Goal: Check status: Check status

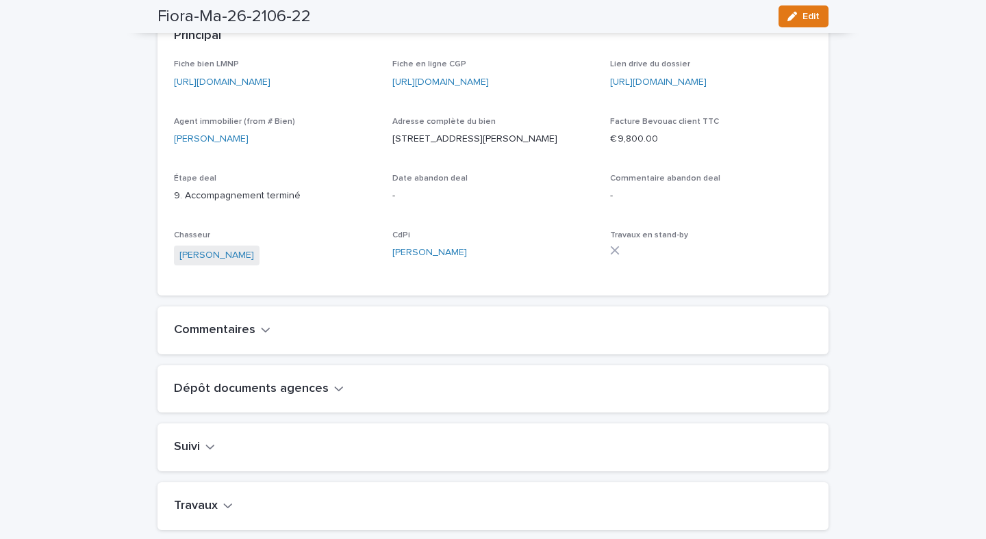
scroll to position [34, 0]
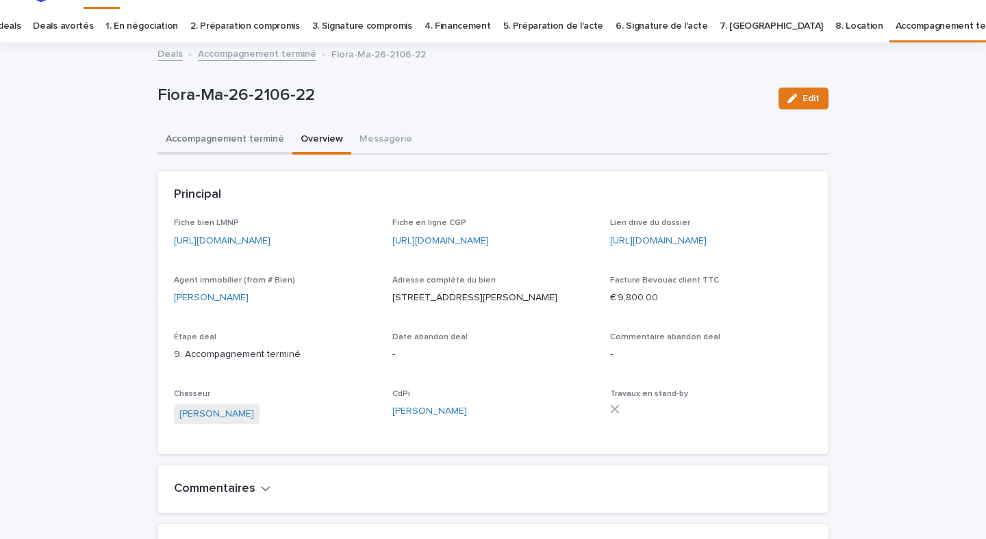
click at [284, 152] on button "Accompagnement terminé" at bounding box center [224, 140] width 135 height 29
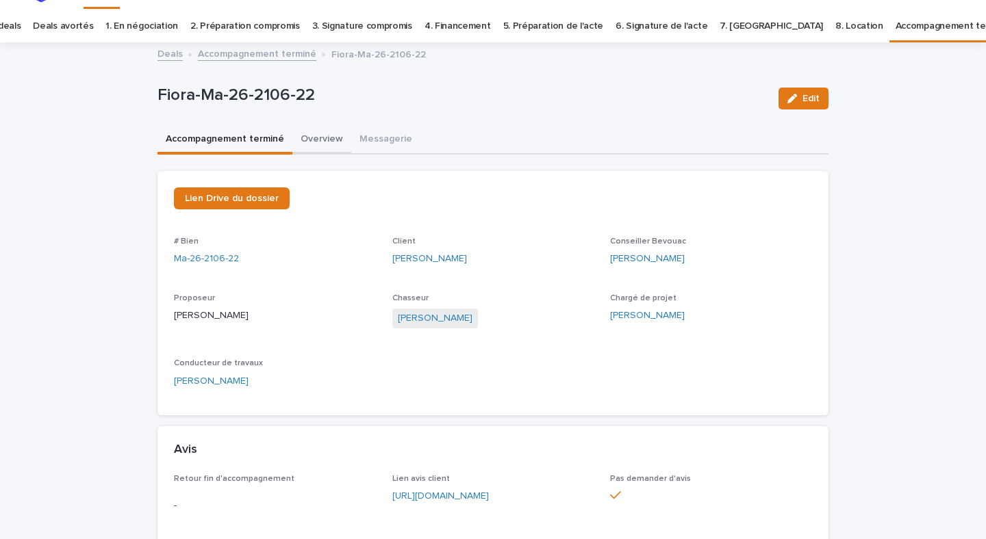
click at [310, 148] on button "Overview" at bounding box center [321, 140] width 59 height 29
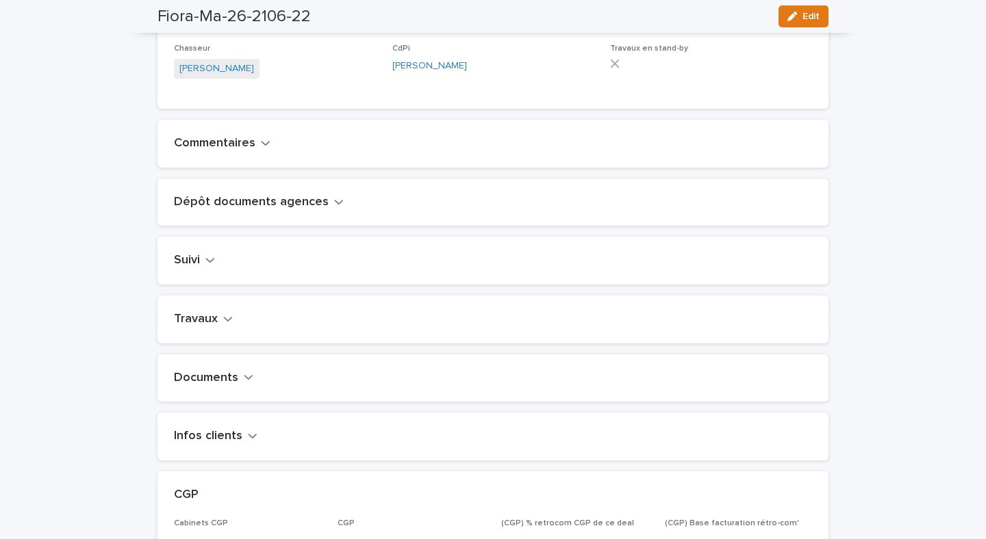
scroll to position [383, 0]
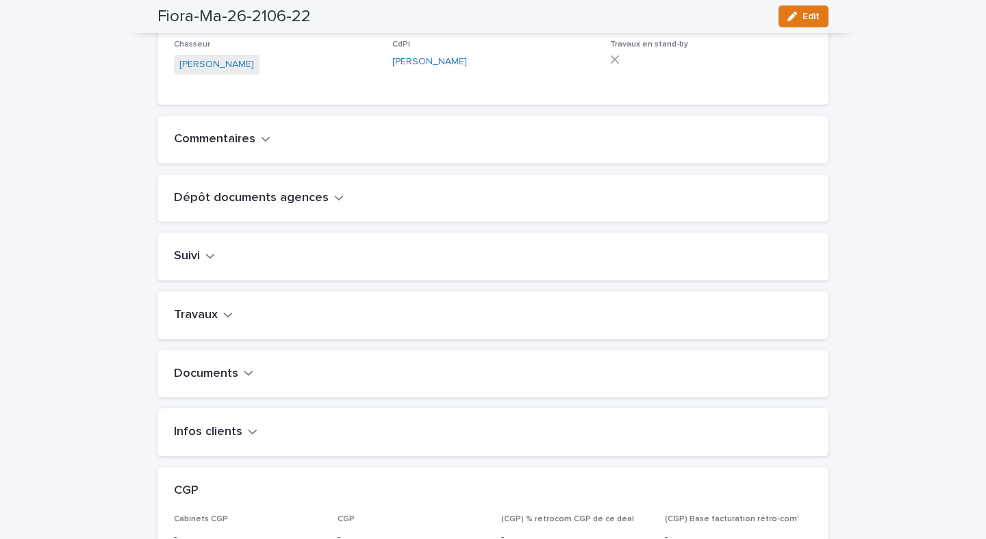
click at [266, 142] on icon "button" at bounding box center [265, 139] width 8 height 5
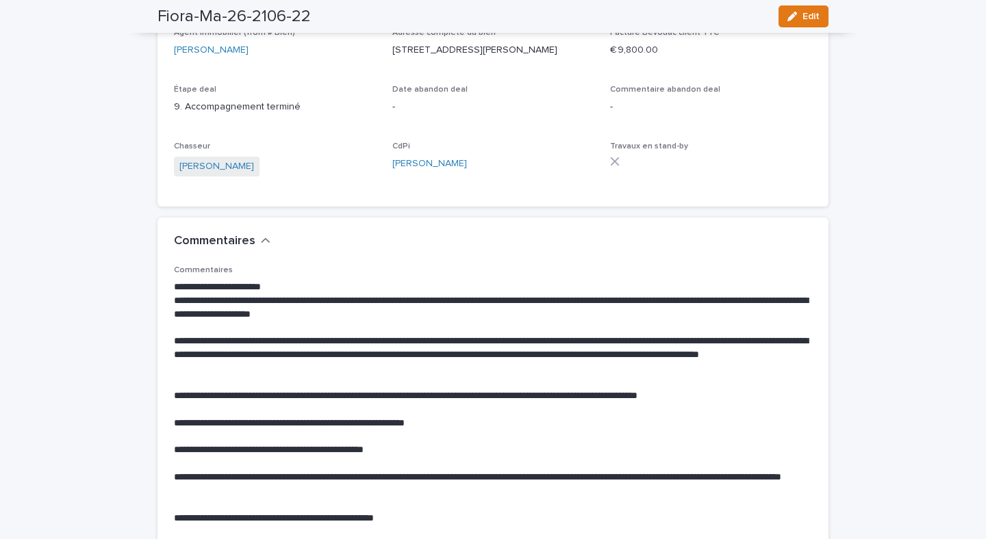
scroll to position [272, 0]
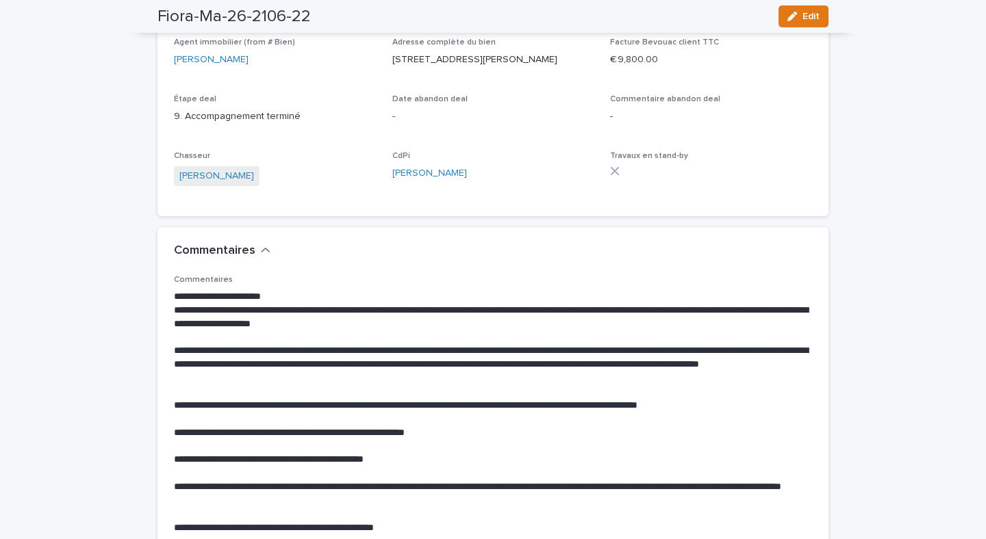
click at [242, 259] on h2 "Commentaires" at bounding box center [214, 251] width 81 height 15
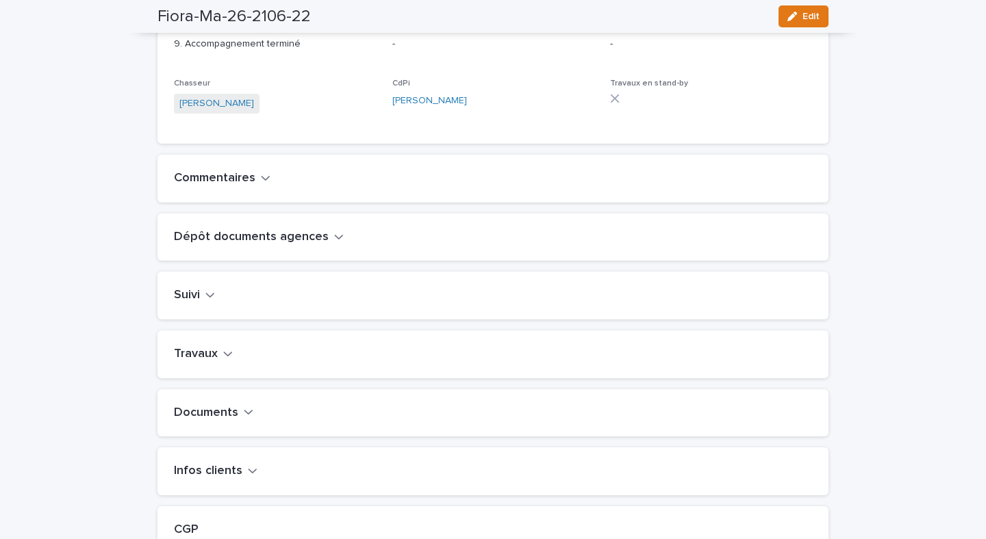
scroll to position [359, 0]
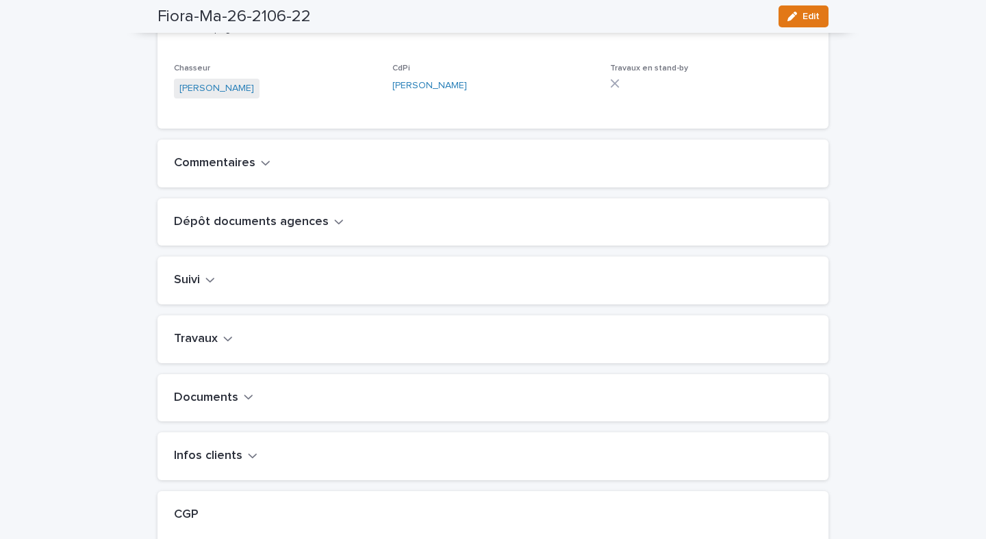
click at [256, 246] on div "Dépôt documents agences" at bounding box center [492, 222] width 671 height 48
click at [261, 230] on h2 "Dépôt documents agences" at bounding box center [251, 222] width 155 height 15
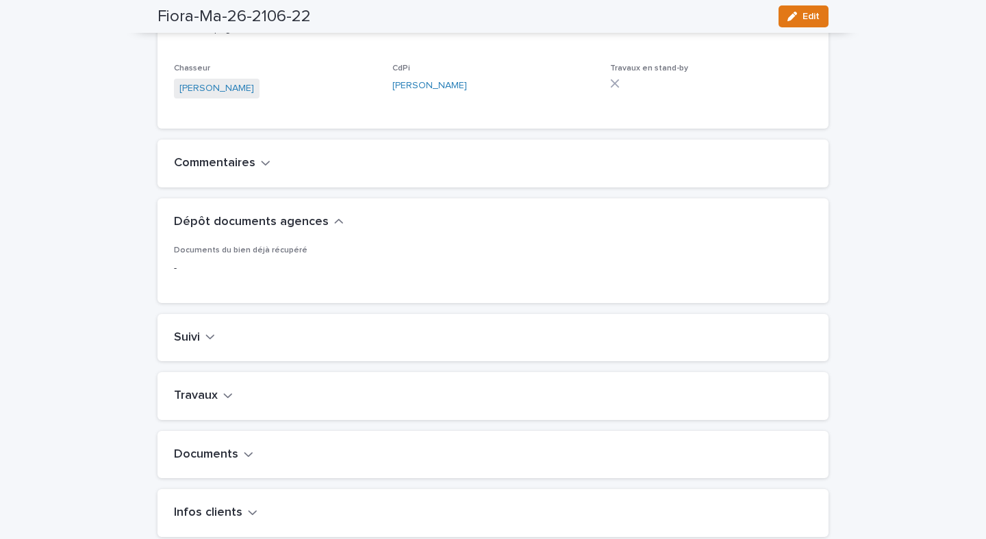
click at [261, 230] on h2 "Dépôt documents agences" at bounding box center [251, 222] width 155 height 15
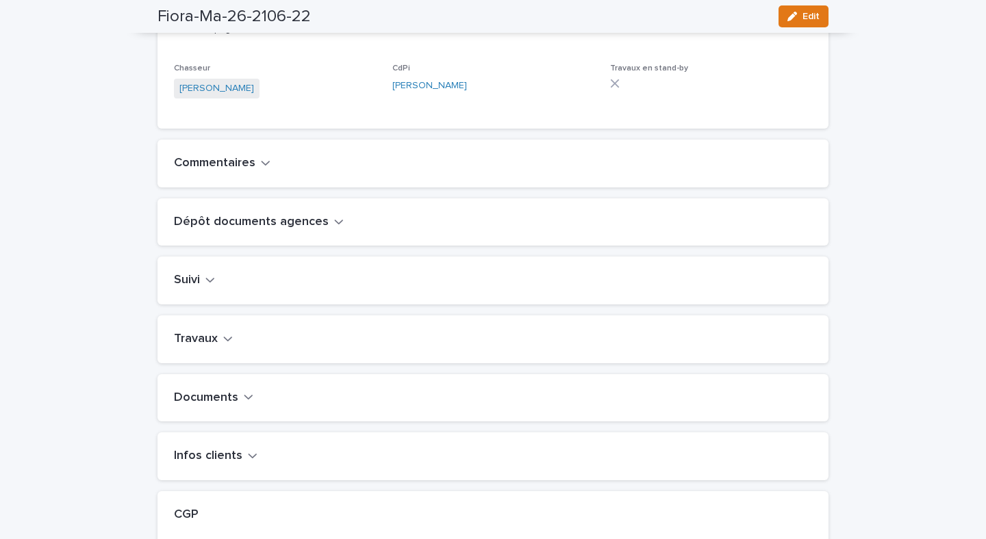
click at [202, 288] on button "Suivi" at bounding box center [194, 280] width 41 height 15
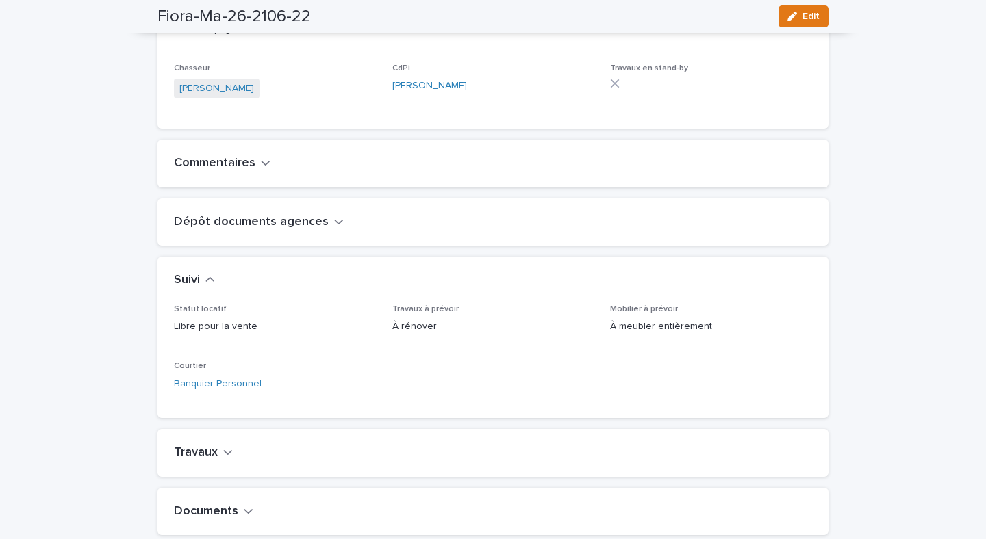
click at [202, 288] on button "Suivi" at bounding box center [194, 280] width 41 height 15
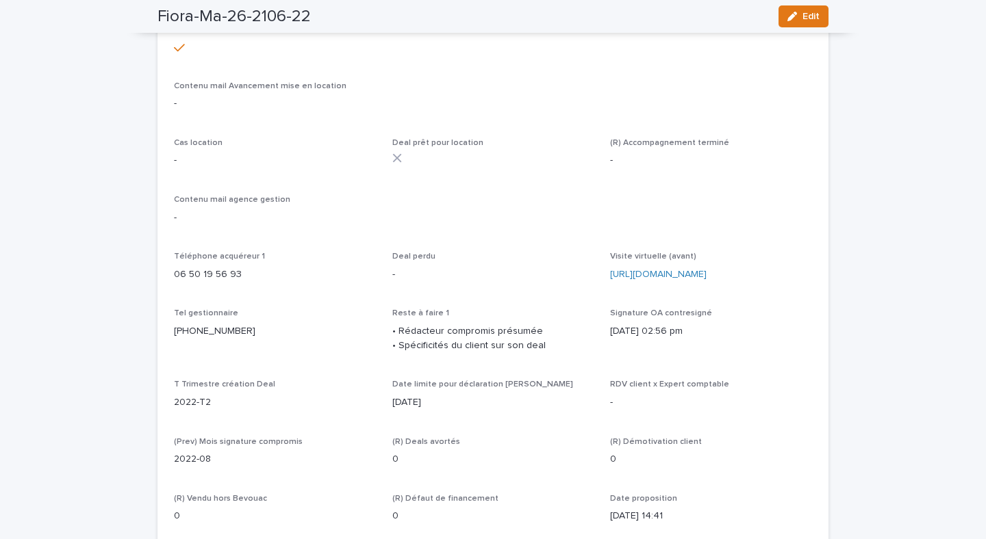
scroll to position [5914, 0]
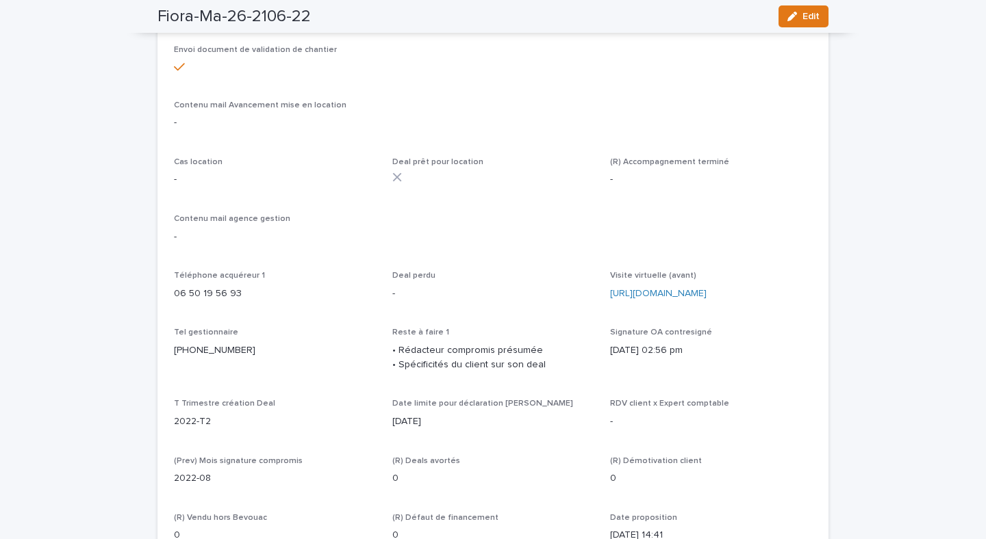
click at [431, 166] on span "Deal prêt pour location" at bounding box center [437, 162] width 91 height 8
click at [438, 166] on span "Deal prêt pour location" at bounding box center [437, 162] width 91 height 8
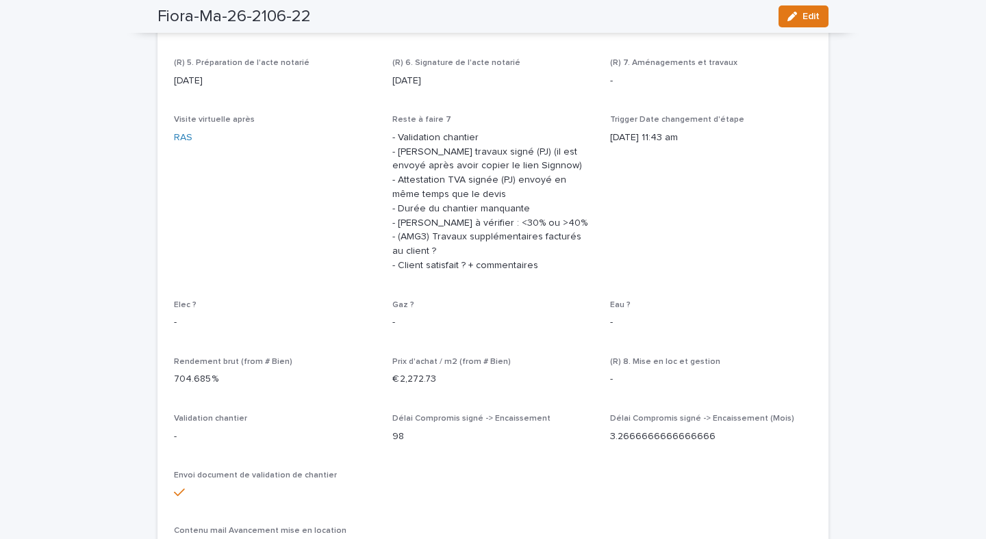
scroll to position [5489, 0]
click at [467, 272] on p "- Validation chantier - [PERSON_NAME] travaux signé (PJ) (il est envoyé après a…" at bounding box center [493, 201] width 202 height 142
click at [469, 272] on p "- Validation chantier - [PERSON_NAME] travaux signé (PJ) (il est envoyé après a…" at bounding box center [493, 201] width 202 height 142
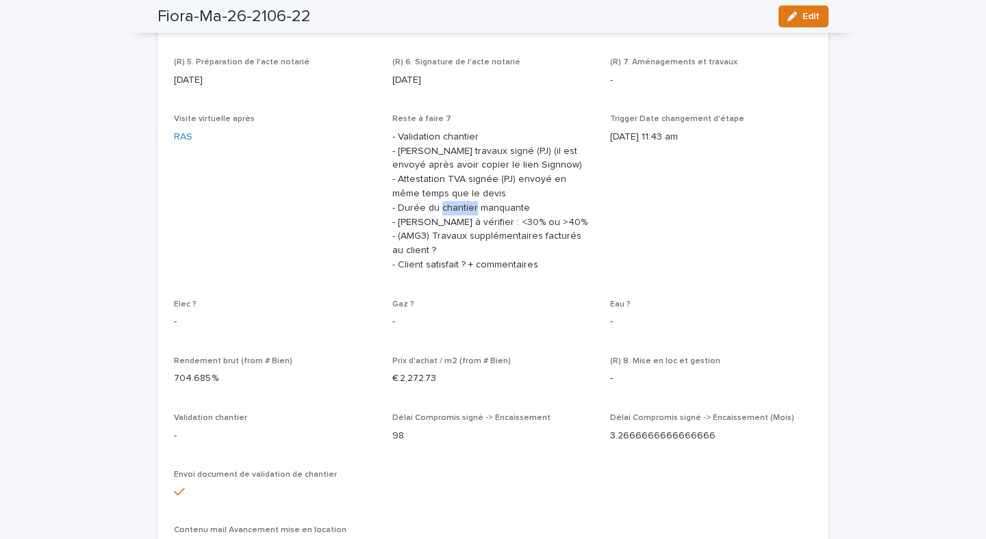
click at [469, 272] on p "- Validation chantier - [PERSON_NAME] travaux signé (PJ) (il est envoyé après a…" at bounding box center [493, 201] width 202 height 142
click at [476, 272] on p "- Validation chantier - [PERSON_NAME] travaux signé (PJ) (il est envoyé après a…" at bounding box center [493, 201] width 202 height 142
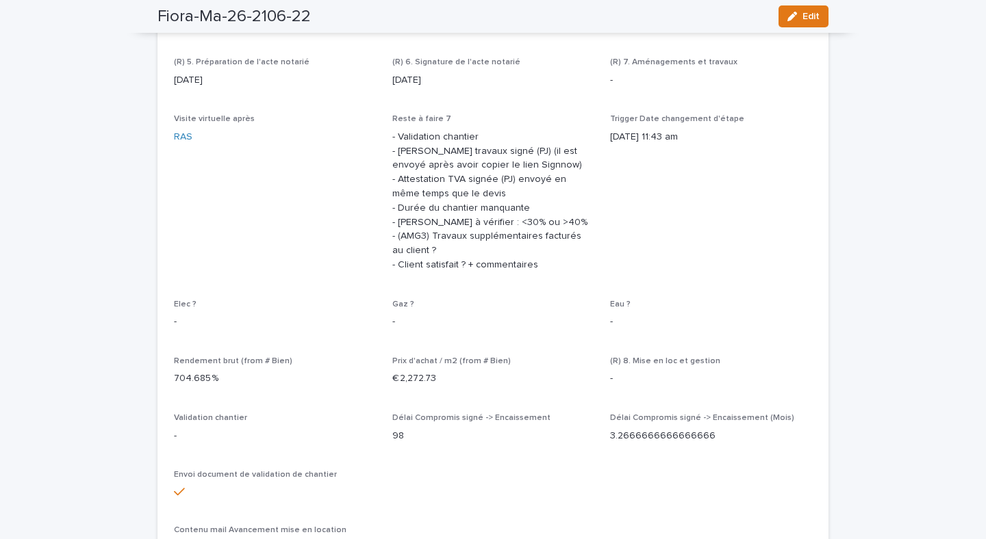
click at [475, 272] on p "- Validation chantier - [PERSON_NAME] travaux signé (PJ) (il est envoyé après a…" at bounding box center [493, 201] width 202 height 142
click at [466, 268] on p "- Validation chantier - [PERSON_NAME] travaux signé (PJ) (il est envoyé après a…" at bounding box center [493, 201] width 202 height 142
click at [476, 261] on p "- Validation chantier - [PERSON_NAME] travaux signé (PJ) (il est envoyé après a…" at bounding box center [493, 201] width 202 height 142
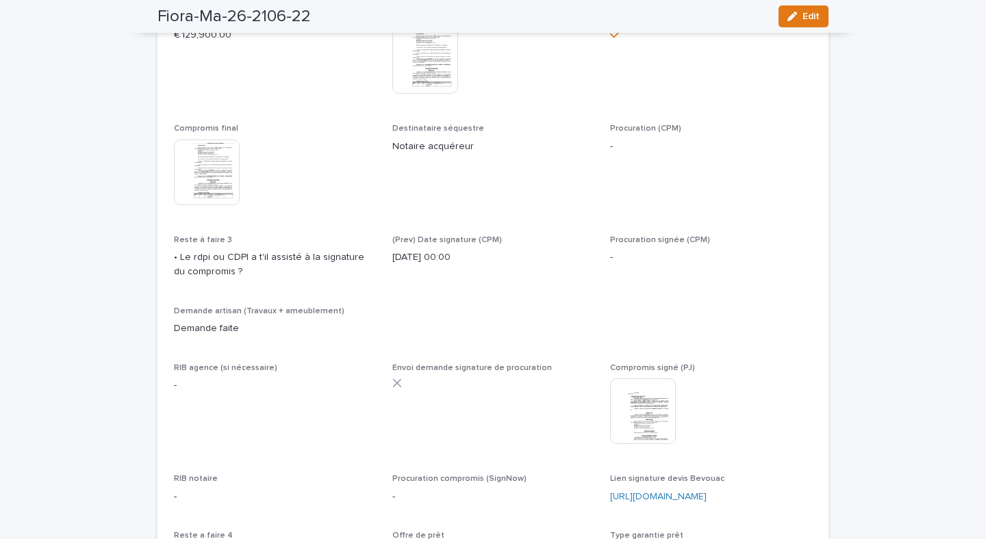
scroll to position [4450, 0]
click at [433, 220] on span "Destinataire séquestre Notaire acquéreur" at bounding box center [493, 172] width 202 height 94
click at [420, 155] on p "Notaire acquéreur" at bounding box center [493, 148] width 202 height 14
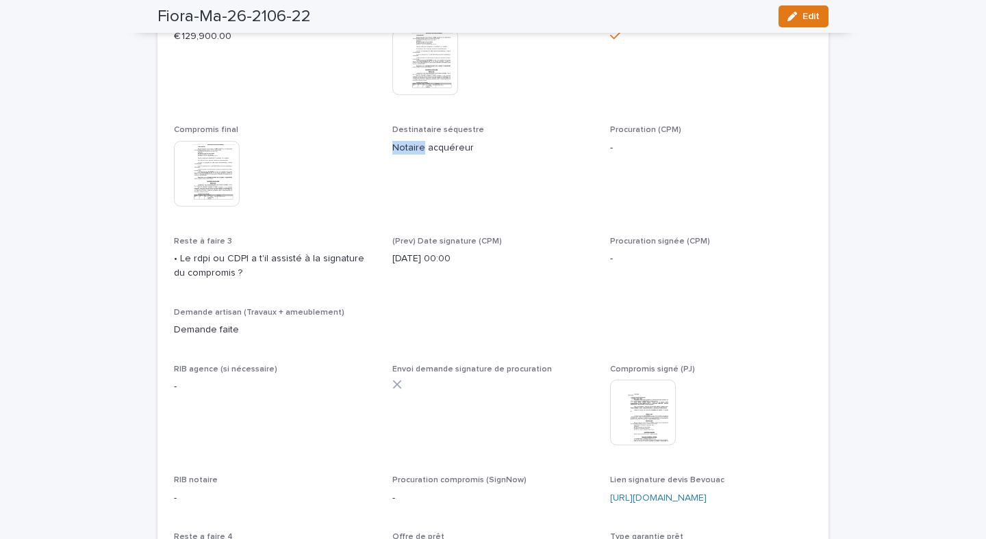
click at [420, 155] on p "Notaire acquéreur" at bounding box center [493, 148] width 202 height 14
click at [419, 153] on p "Notaire acquéreur" at bounding box center [493, 145] width 202 height 14
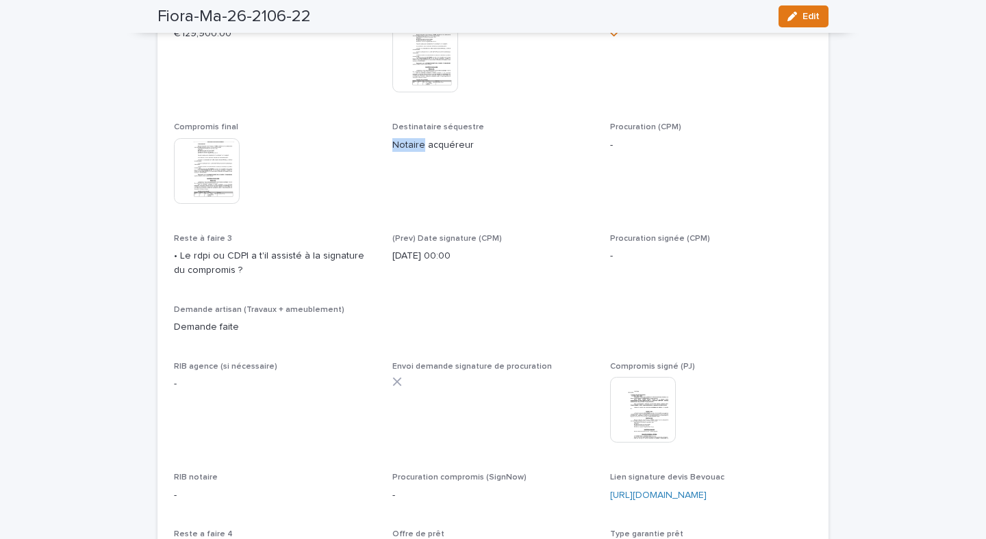
click at [419, 153] on p "Notaire acquéreur" at bounding box center [493, 145] width 202 height 14
click at [431, 153] on p "Notaire acquéreur" at bounding box center [493, 145] width 202 height 14
click at [432, 153] on p "Notaire acquéreur" at bounding box center [493, 145] width 202 height 14
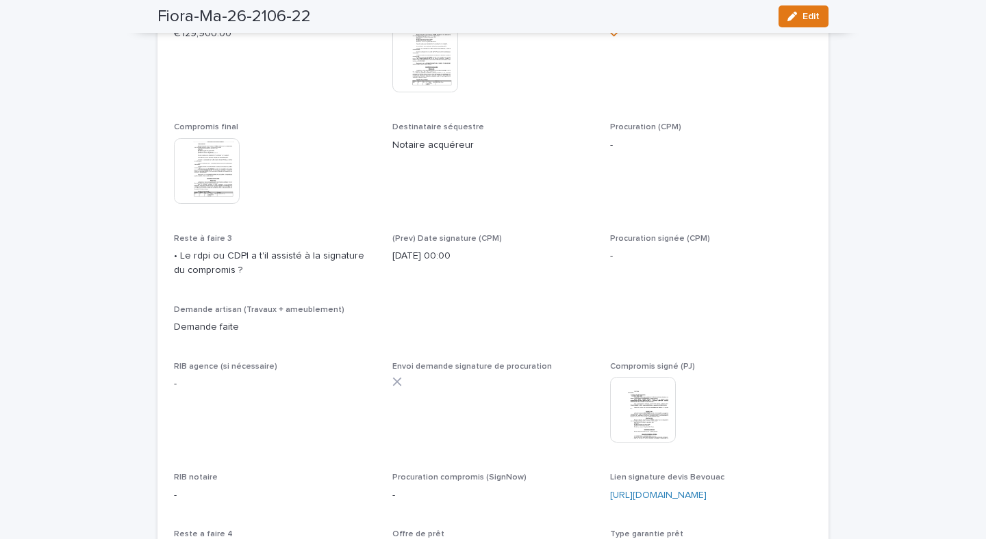
click at [429, 153] on p "Notaire acquéreur" at bounding box center [493, 145] width 202 height 14
click at [429, 163] on div "Destinataire séquestre Notaire acquéreur" at bounding box center [493, 143] width 202 height 40
click at [432, 153] on p "Notaire acquéreur" at bounding box center [493, 145] width 202 height 14
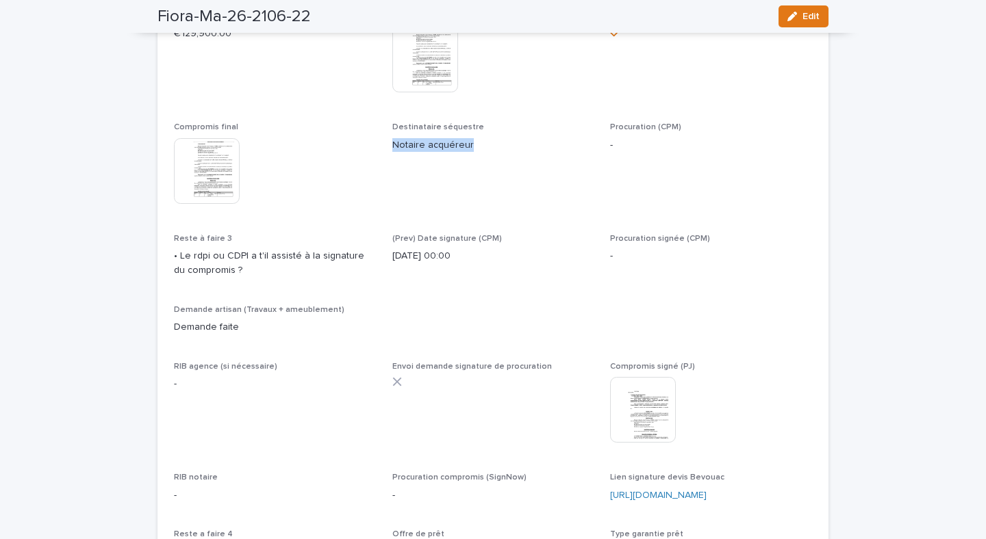
drag, startPoint x: 432, startPoint y: 217, endPoint x: 428, endPoint y: 294, distance: 77.4
click at [432, 217] on span "Destinataire séquestre Notaire acquéreur" at bounding box center [493, 170] width 202 height 94
click at [428, 264] on p "[DATE] 00:00" at bounding box center [493, 256] width 202 height 14
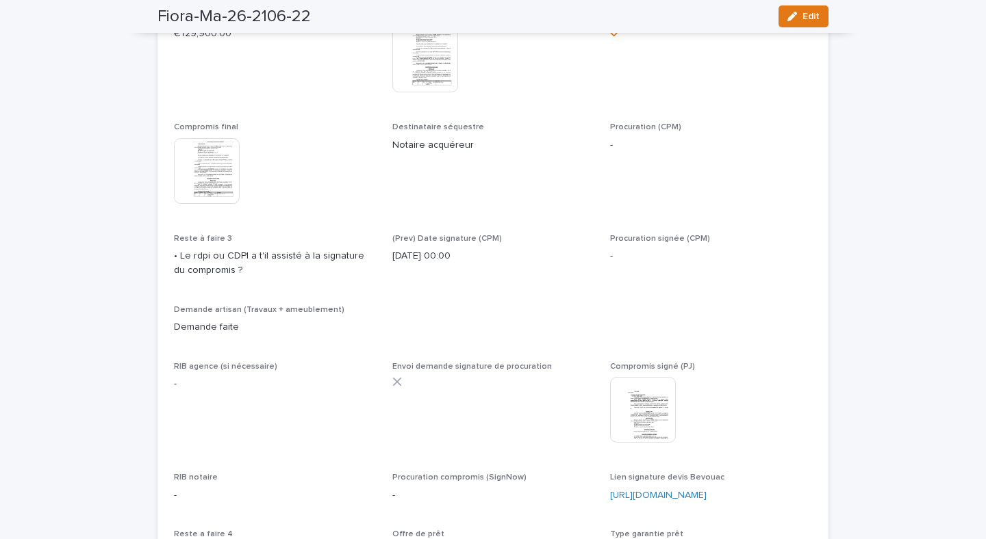
click at [444, 274] on div "(Prev) Date signature (CPM) [DATE] 00:00" at bounding box center [493, 254] width 202 height 40
click at [440, 243] on span "(Prev) Date signature (CPM)" at bounding box center [447, 239] width 110 height 8
click at [440, 264] on p "[DATE] 00:00" at bounding box center [493, 256] width 202 height 14
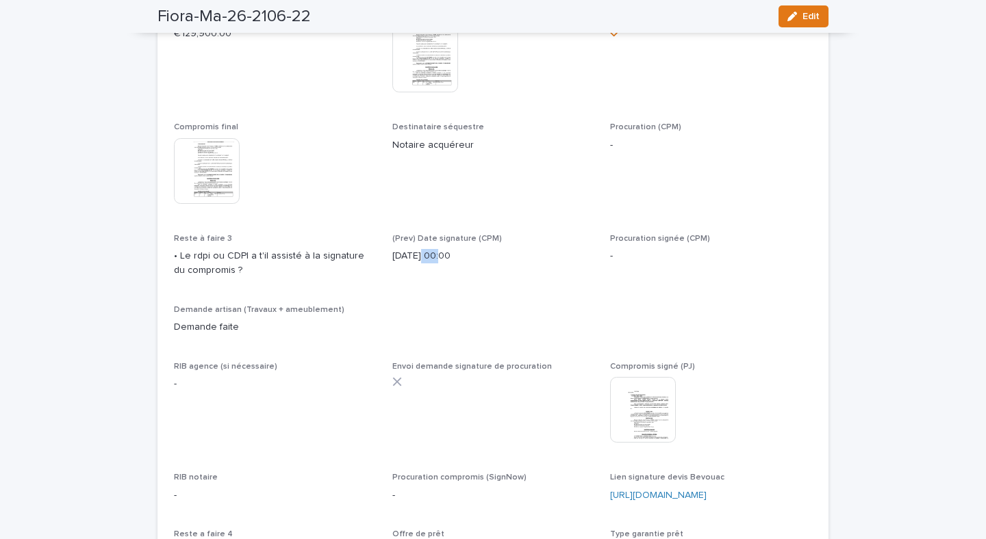
click at [440, 264] on p "[DATE] 00:00" at bounding box center [493, 256] width 202 height 14
click at [440, 244] on p "(Prev) Date signature (CPM)" at bounding box center [493, 239] width 202 height 10
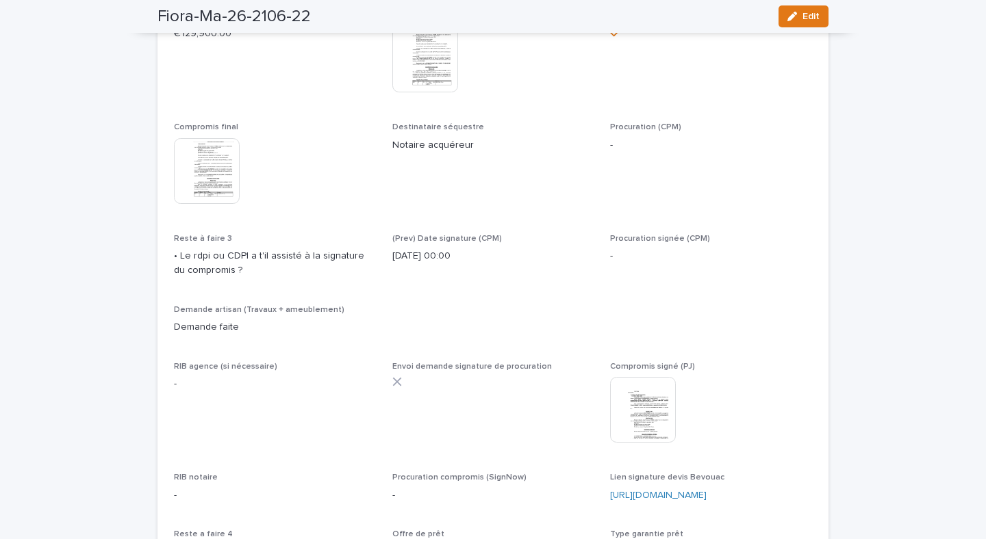
click at [441, 264] on p "[DATE] 00:00" at bounding box center [493, 256] width 202 height 14
click at [445, 264] on p "[DATE] 00:00" at bounding box center [493, 256] width 202 height 14
click at [445, 289] on span "(Prev) Date signature (CPM) [DATE] 00:00" at bounding box center [493, 261] width 202 height 55
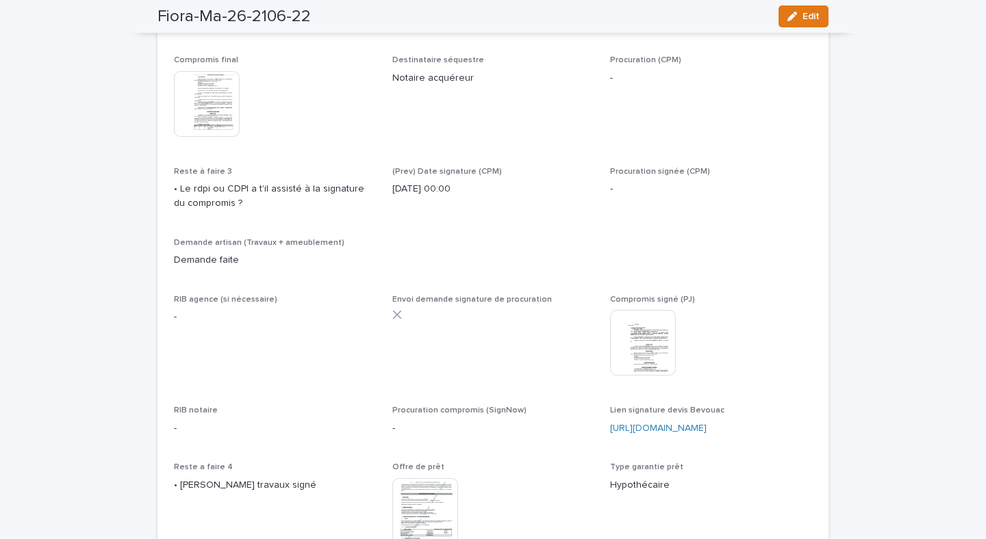
scroll to position [4544, 0]
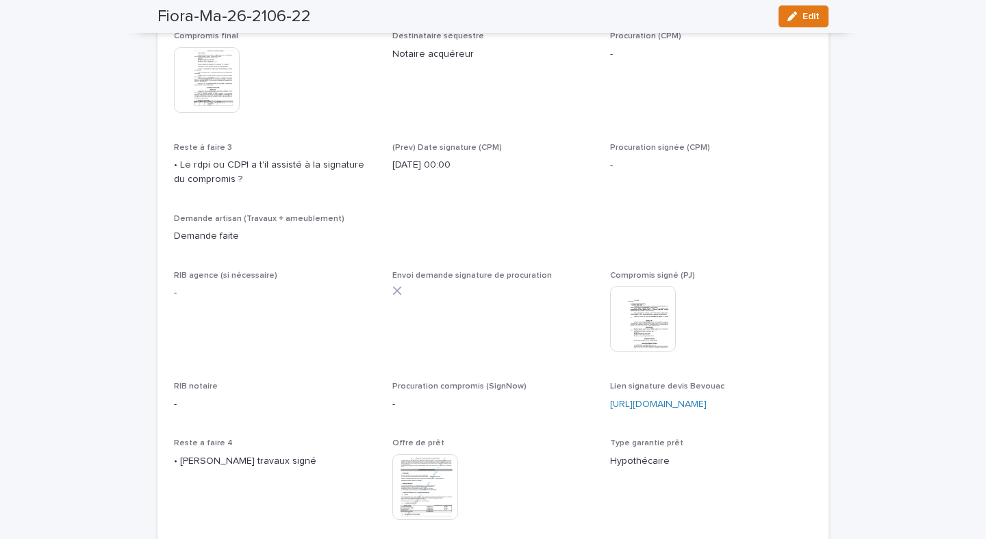
click at [459, 280] on span "Envoi demande signature de procuration" at bounding box center [471, 276] width 159 height 8
click at [454, 296] on div at bounding box center [493, 291] width 202 height 10
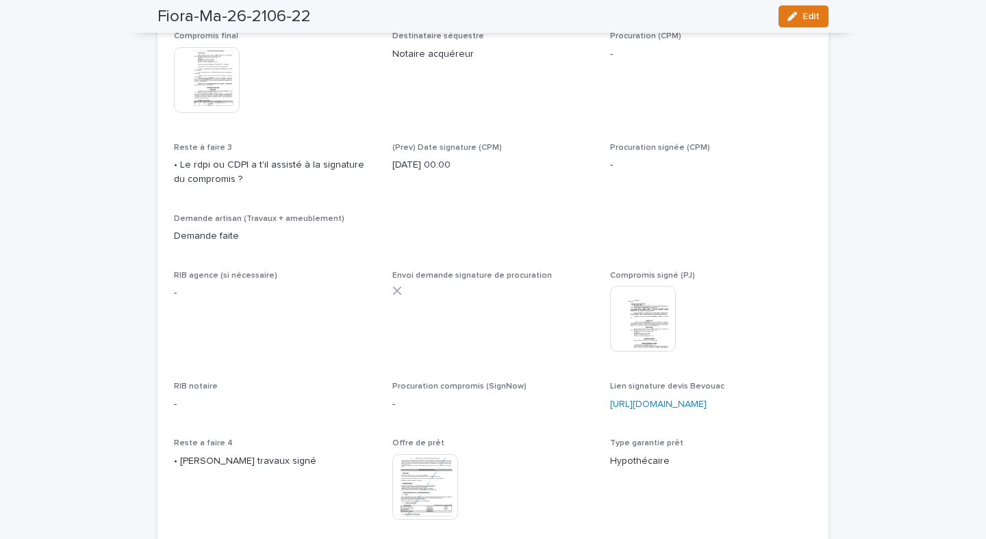
click at [448, 281] on p "Envoi demande signature de procuration" at bounding box center [493, 276] width 202 height 10
click at [451, 280] on span "Envoi demande signature de procuration" at bounding box center [471, 276] width 159 height 8
click at [452, 307] on div "Envoi demande signature de procuration" at bounding box center [493, 289] width 202 height 36
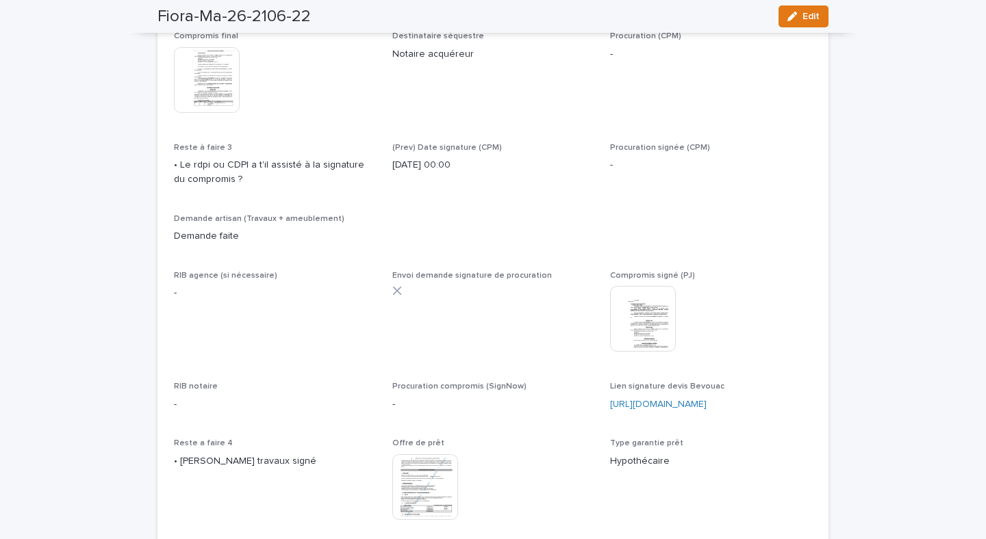
click at [460, 280] on span "Envoi demande signature de procuration" at bounding box center [471, 276] width 159 height 8
click at [457, 365] on span "Envoi demande signature de procuration" at bounding box center [493, 318] width 202 height 94
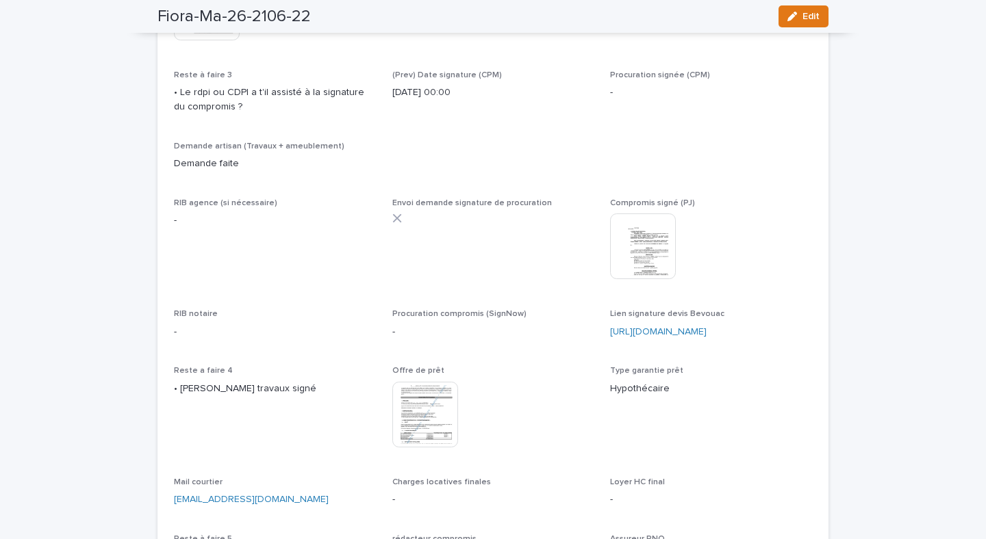
drag, startPoint x: 398, startPoint y: 305, endPoint x: 393, endPoint y: 311, distance: 7.8
click at [394, 234] on div "Envoi demande signature de procuration" at bounding box center [493, 216] width 202 height 36
click at [398, 234] on div "Envoi demande signature de procuration" at bounding box center [493, 216] width 202 height 36
drag, startPoint x: 395, startPoint y: 308, endPoint x: 498, endPoint y: 306, distance: 102.7
click at [500, 223] on div at bounding box center [493, 219] width 202 height 10
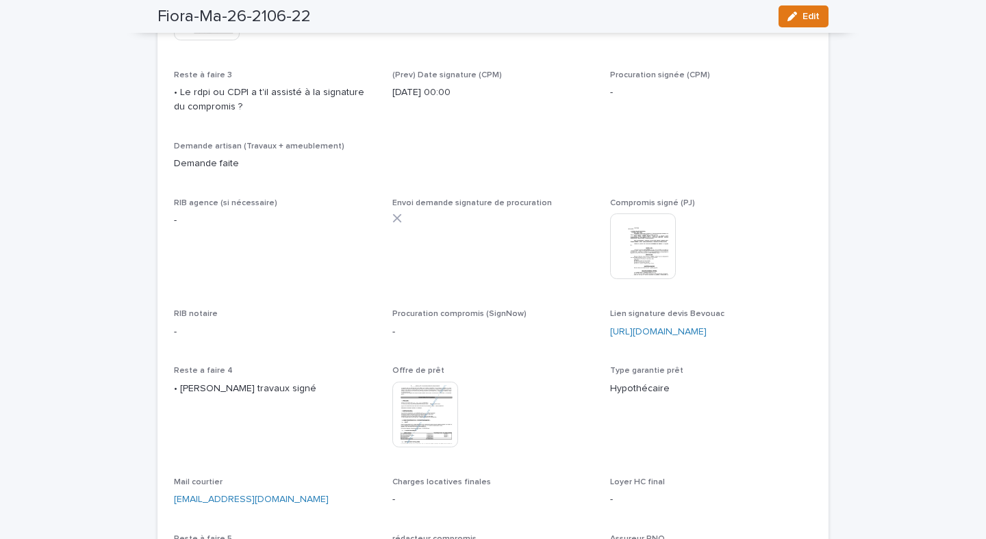
click at [474, 207] on span "Envoi demande signature de procuration" at bounding box center [471, 203] width 159 height 8
click at [470, 207] on span "Envoi demande signature de procuration" at bounding box center [471, 203] width 159 height 8
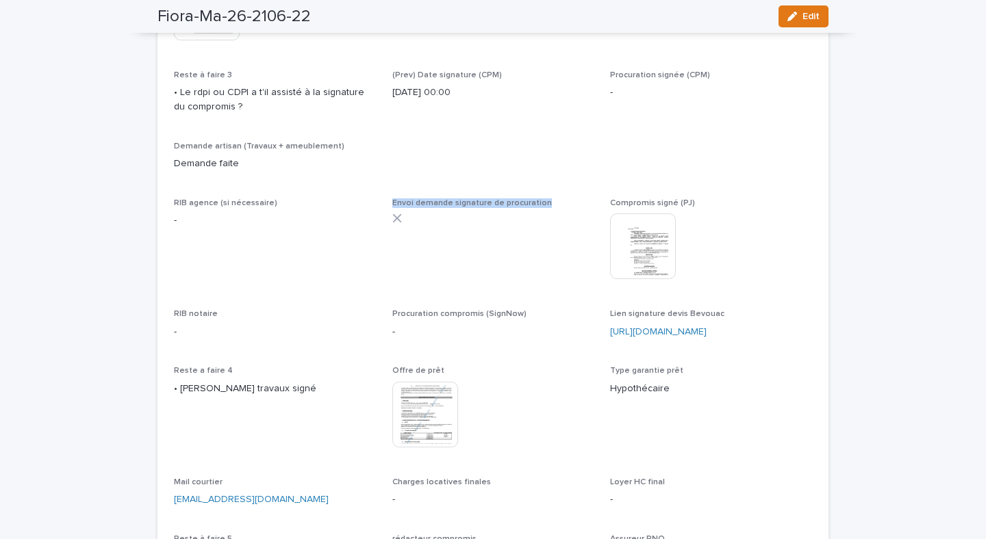
click at [470, 207] on span "Envoi demande signature de procuration" at bounding box center [471, 203] width 159 height 8
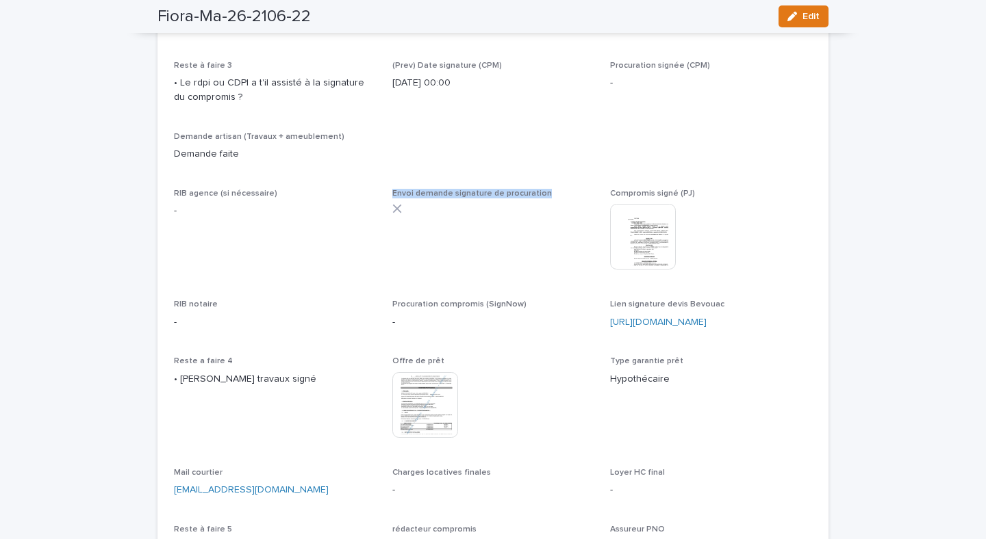
scroll to position [4630, 0]
